Goal: Obtain resource: Obtain resource

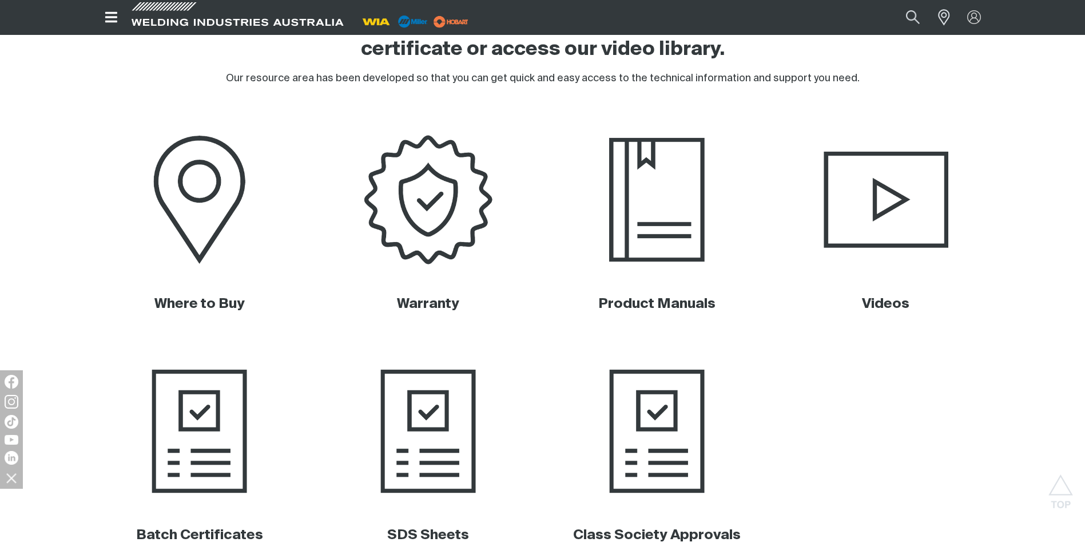
scroll to position [610, 0]
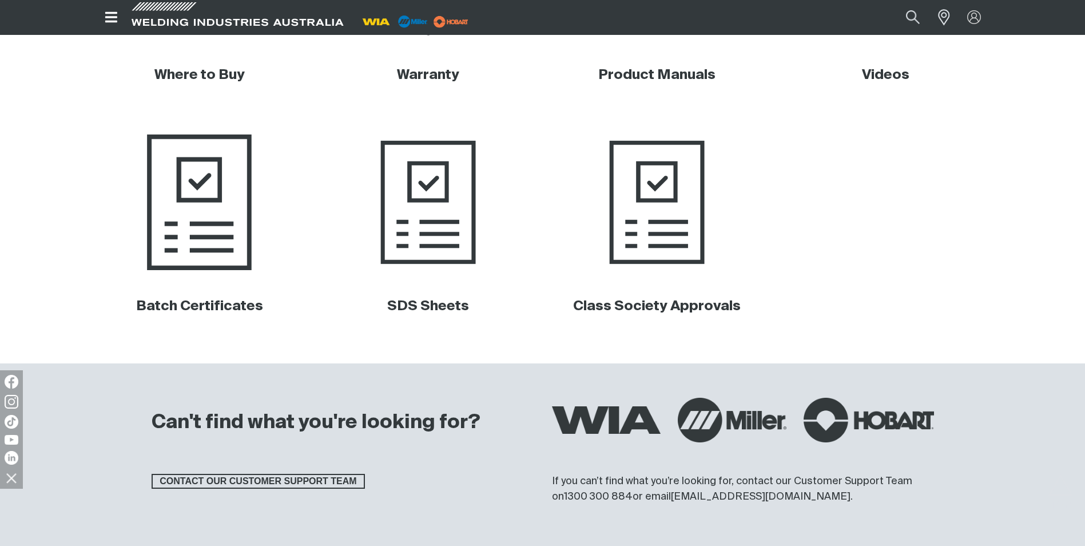
click at [186, 240] on img at bounding box center [200, 202] width 232 height 154
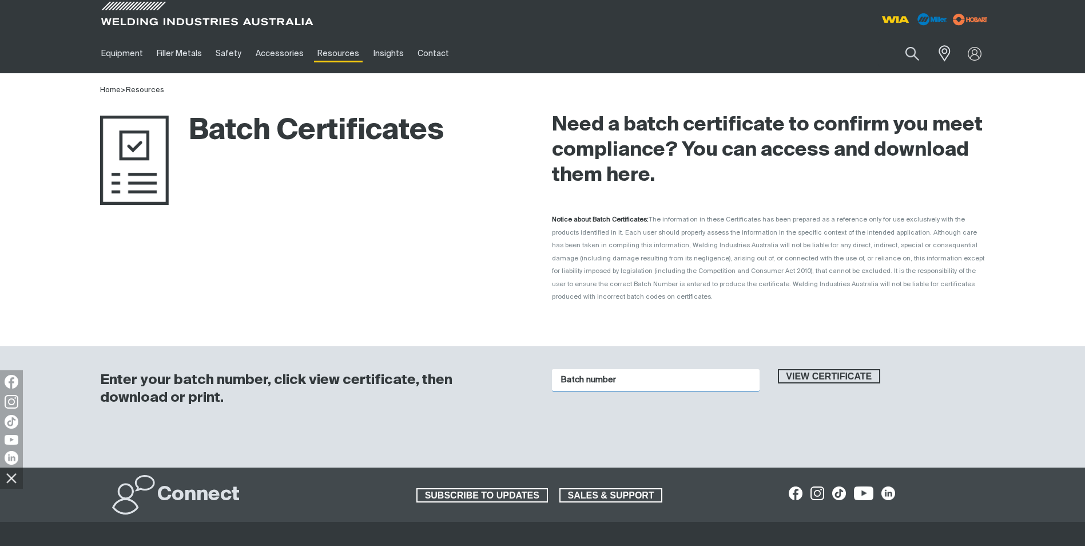
click at [611, 370] on input "Batch number" at bounding box center [656, 380] width 208 height 22
click at [792, 369] on span "View certificate" at bounding box center [829, 376] width 101 height 15
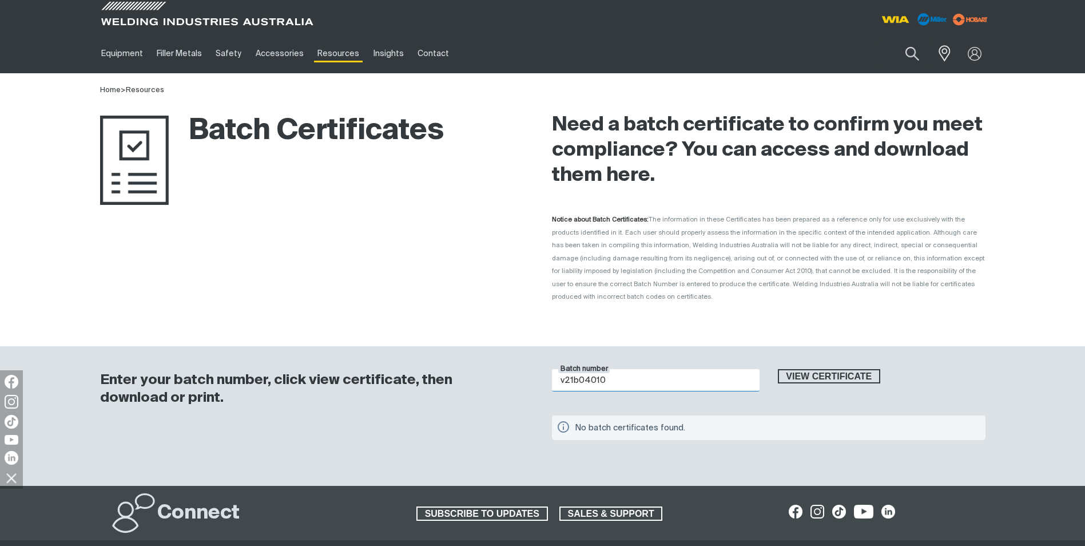
drag, startPoint x: 643, startPoint y: 371, endPoint x: 517, endPoint y: 371, distance: 125.3
click at [517, 371] on div "Enter your batch number, click view certificate, then download or print. Batch …" at bounding box center [542, 416] width 915 height 140
click at [778, 369] on button "View certificate" at bounding box center [829, 376] width 103 height 15
click at [870, 369] on span "View certificate" at bounding box center [829, 376] width 101 height 15
drag, startPoint x: 648, startPoint y: 369, endPoint x: 487, endPoint y: 374, distance: 161.4
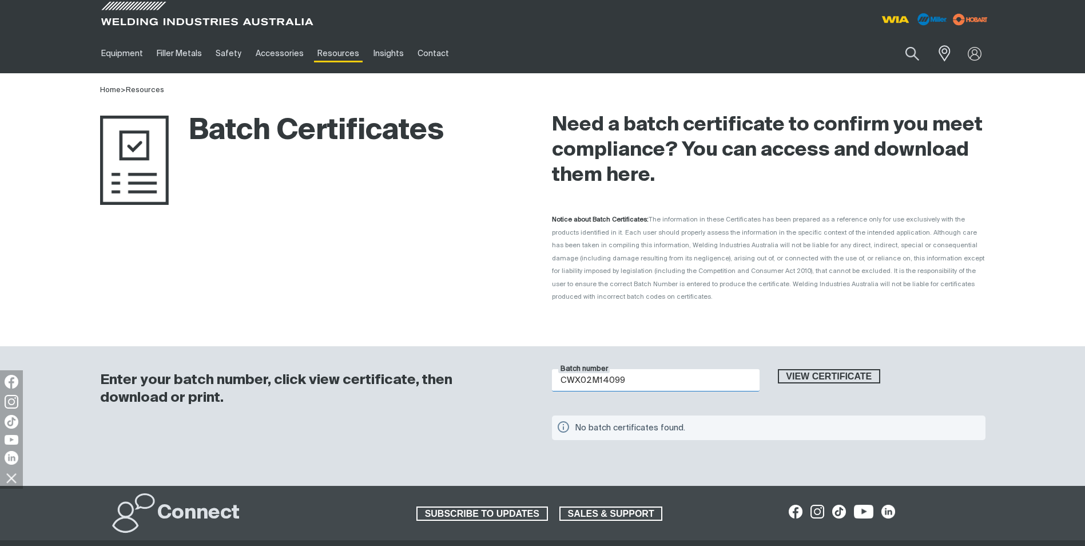
click at [487, 374] on div "Enter your batch number, click view certificate, then download or print. Batch …" at bounding box center [542, 416] width 915 height 140
click at [778, 369] on button "View certificate" at bounding box center [829, 376] width 103 height 15
type input "2"
click at [778, 369] on button "View certificate" at bounding box center [829, 376] width 103 height 15
type input "8"
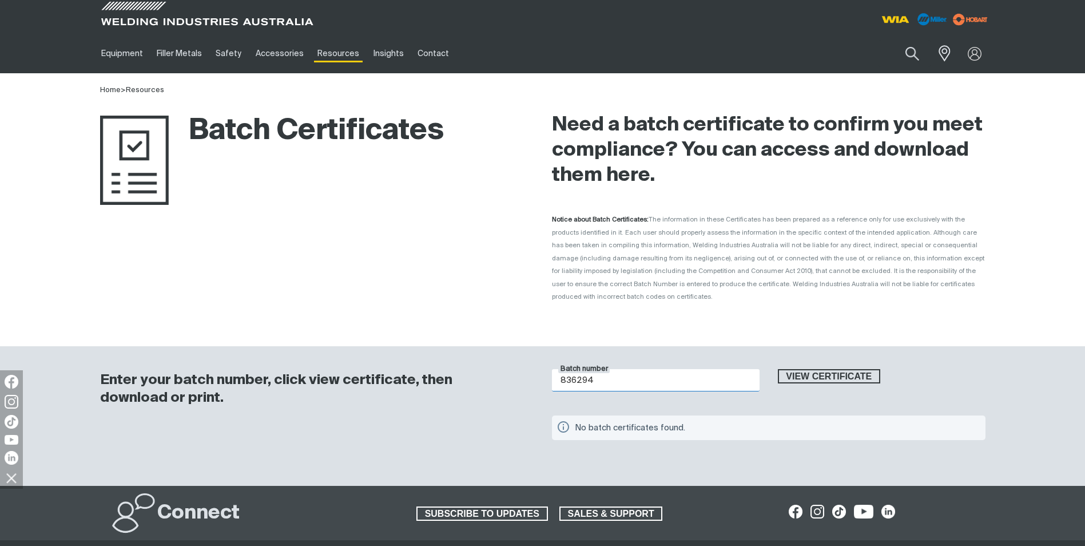
type input "836294"
click at [778, 369] on button "View certificate" at bounding box center [829, 376] width 103 height 15
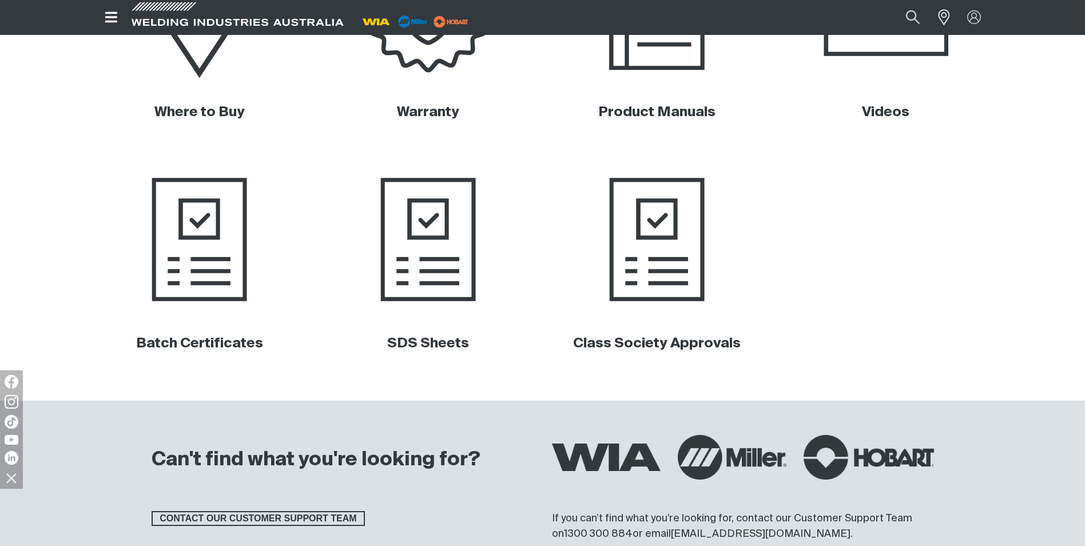
scroll to position [610, 0]
